Goal: Information Seeking & Learning: Learn about a topic

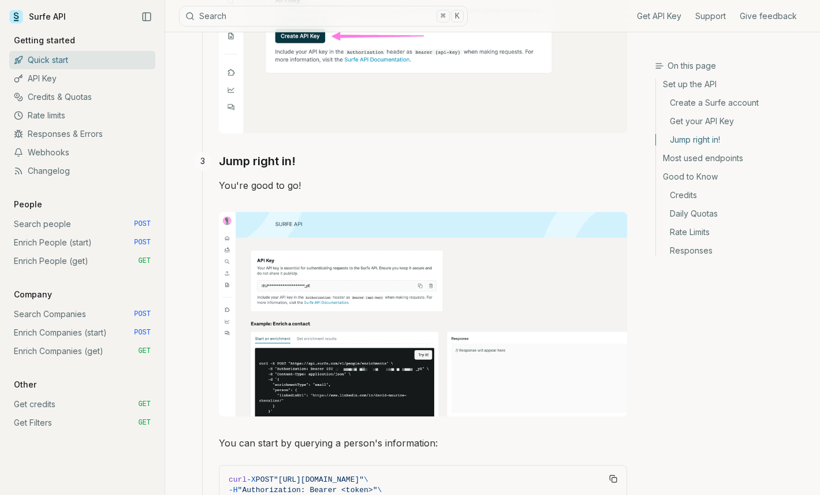
scroll to position [309, 0]
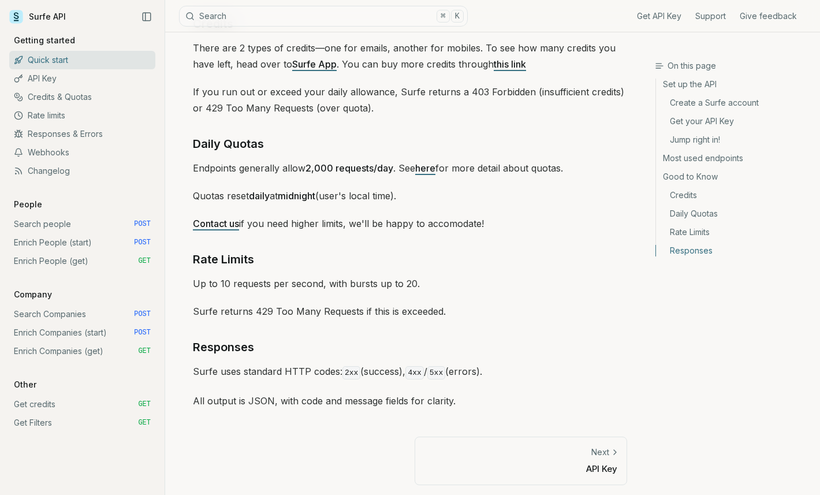
scroll to position [1675, 0]
